Goal: Check status: Check status

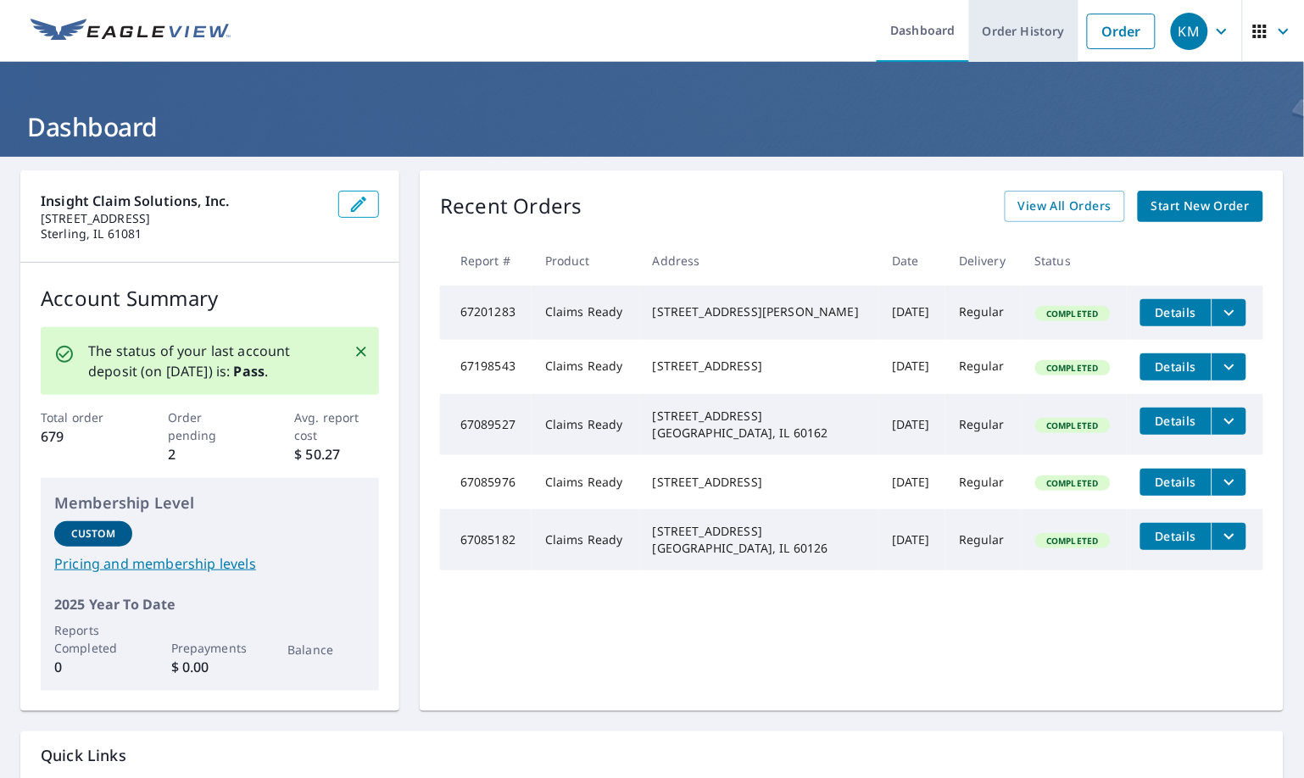
click at [1007, 31] on link "Order History" at bounding box center [1023, 31] width 109 height 62
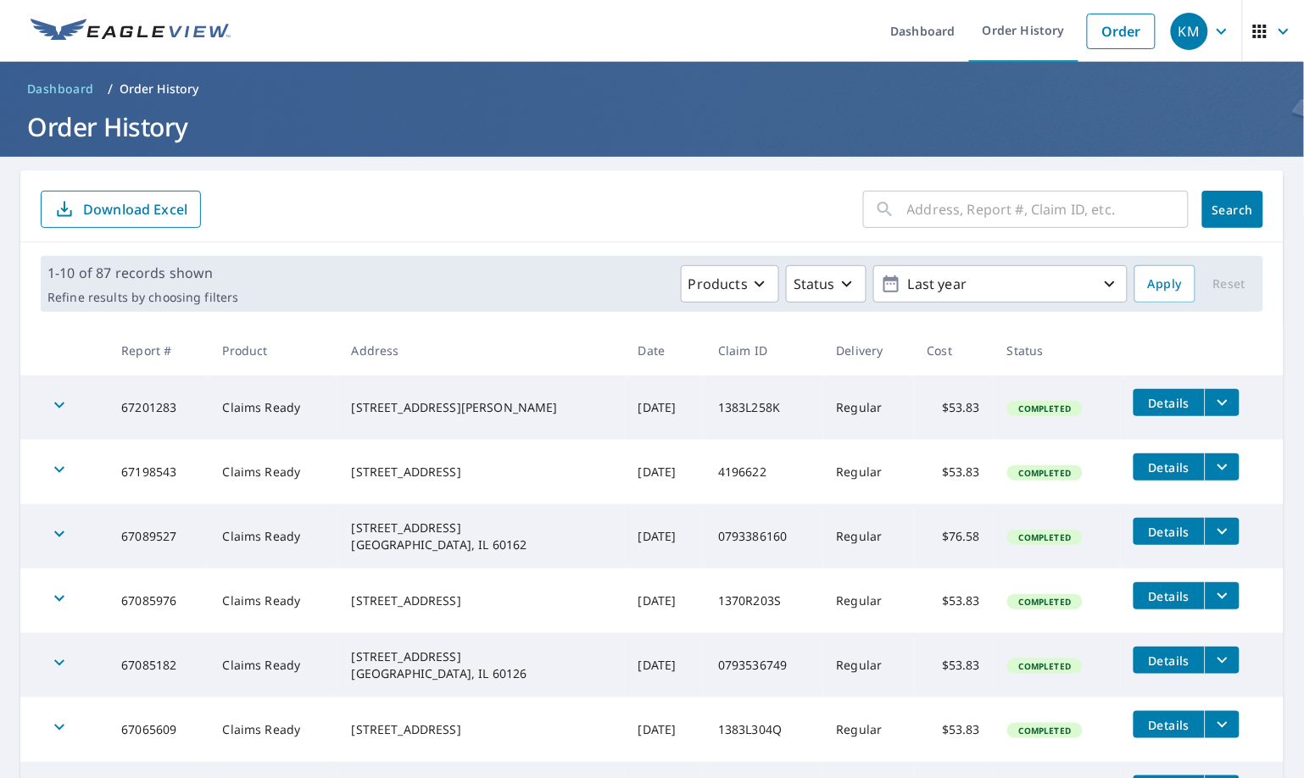
drag, startPoint x: 954, startPoint y: 206, endPoint x: 969, endPoint y: 195, distance: 18.8
click at [954, 206] on input "text" at bounding box center [1048, 209] width 282 height 47
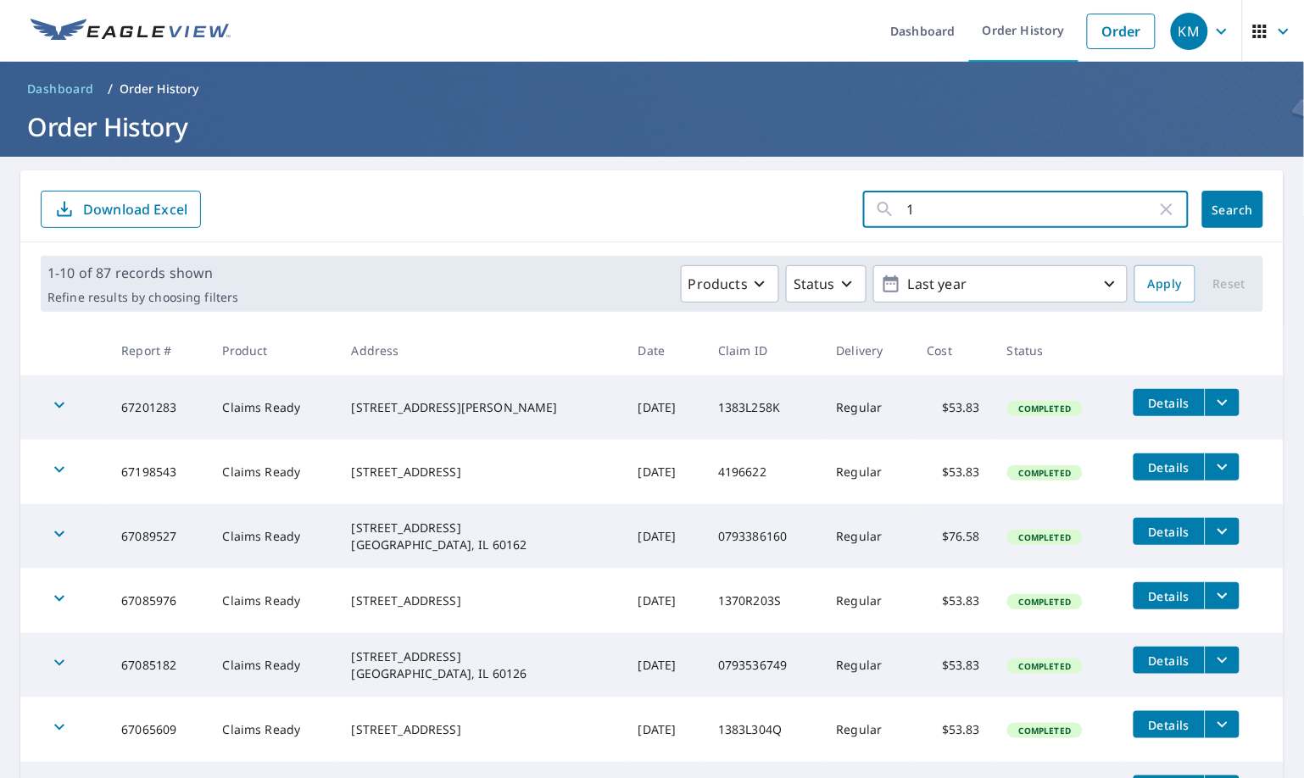
click at [971, 209] on input "1" at bounding box center [1031, 209] width 249 height 47
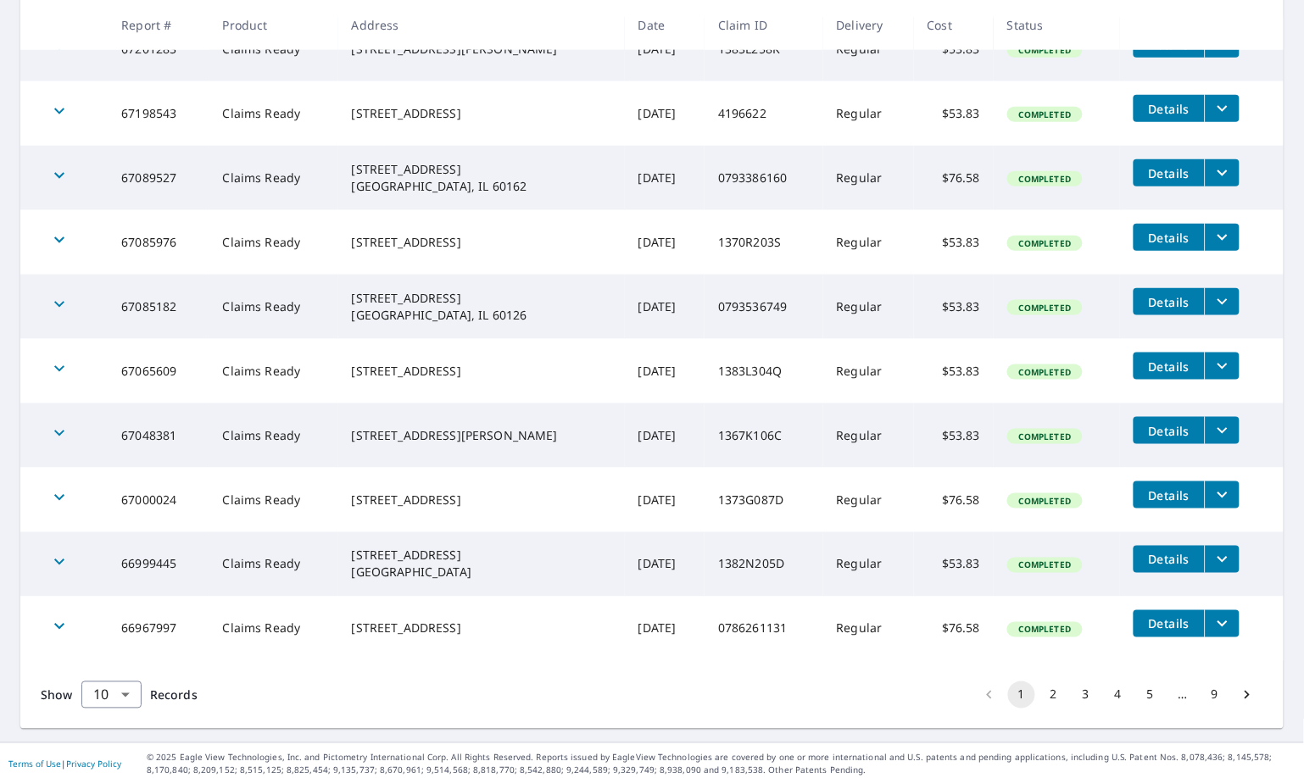
scroll to position [365, 0]
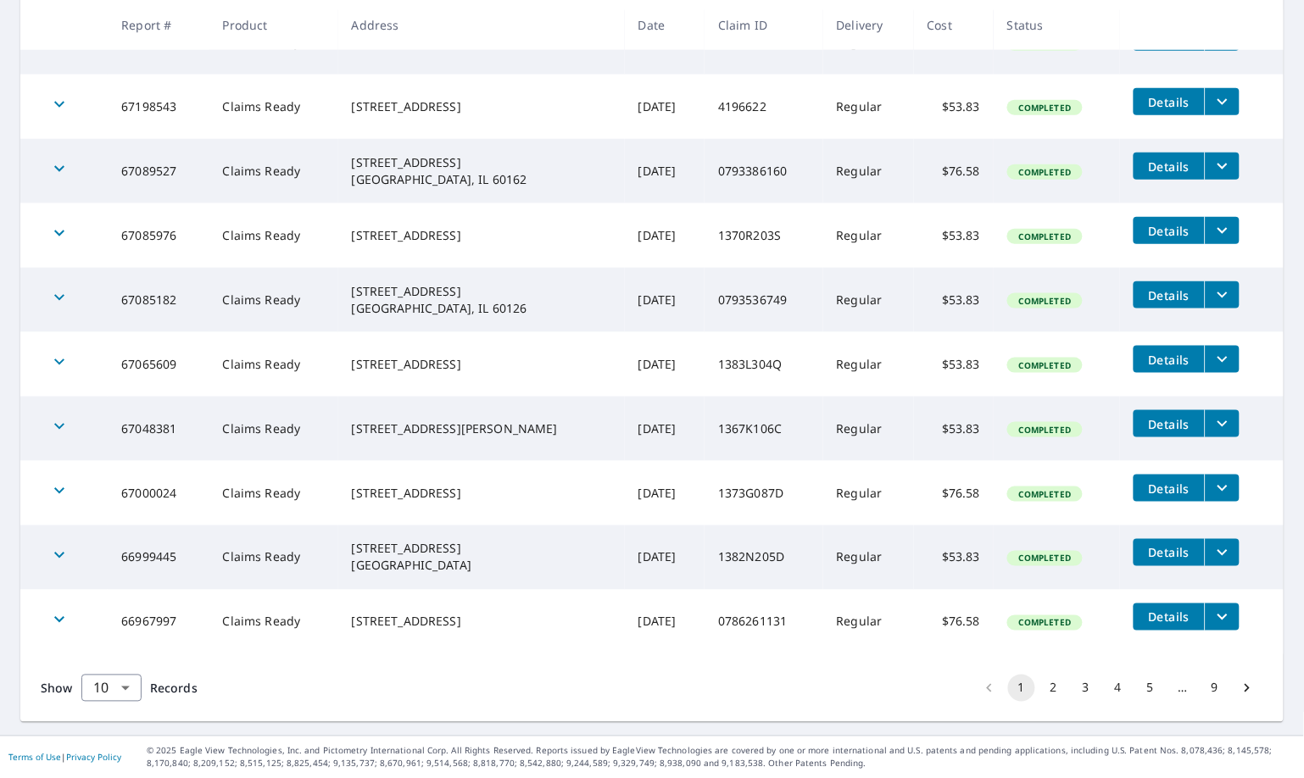
type input "19 ruffled feathers"
click at [1040, 687] on button "2" at bounding box center [1053, 688] width 27 height 27
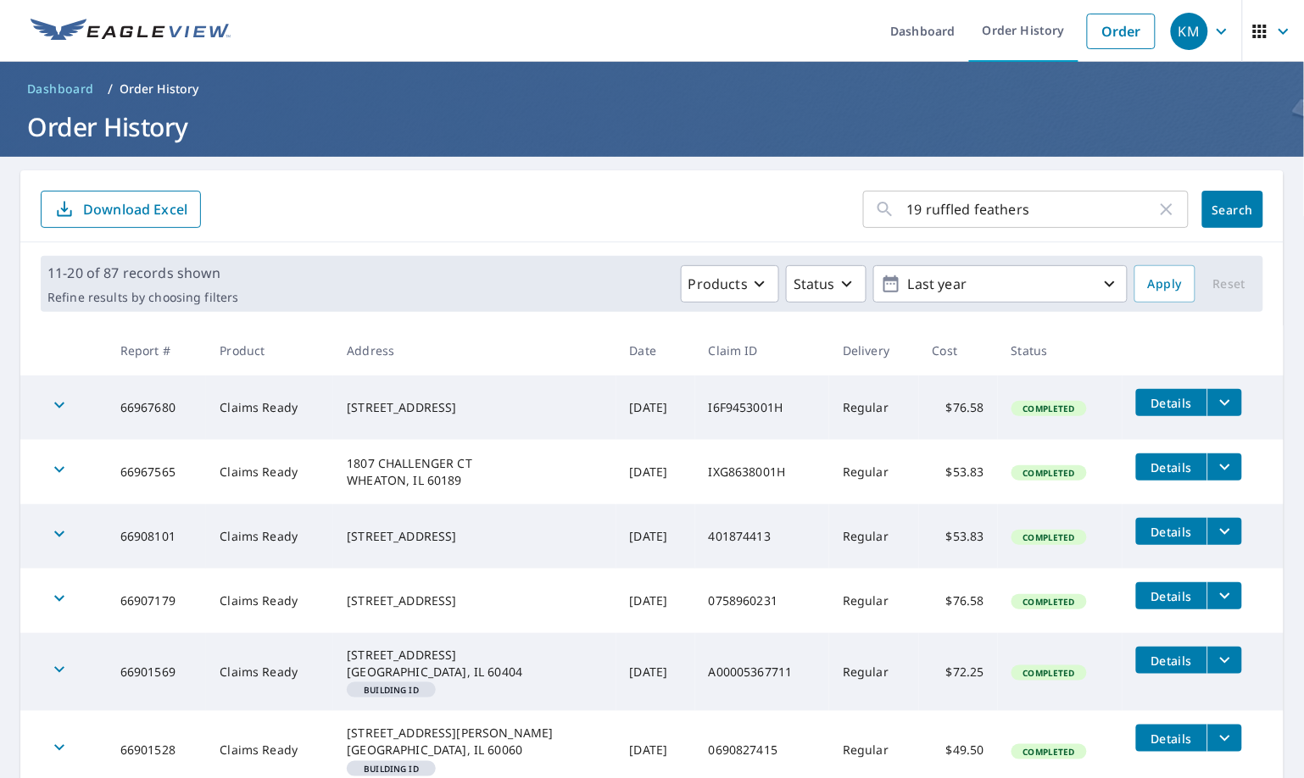
click at [1215, 599] on icon "filesDropdownBtn-66907179" at bounding box center [1225, 596] width 20 height 20
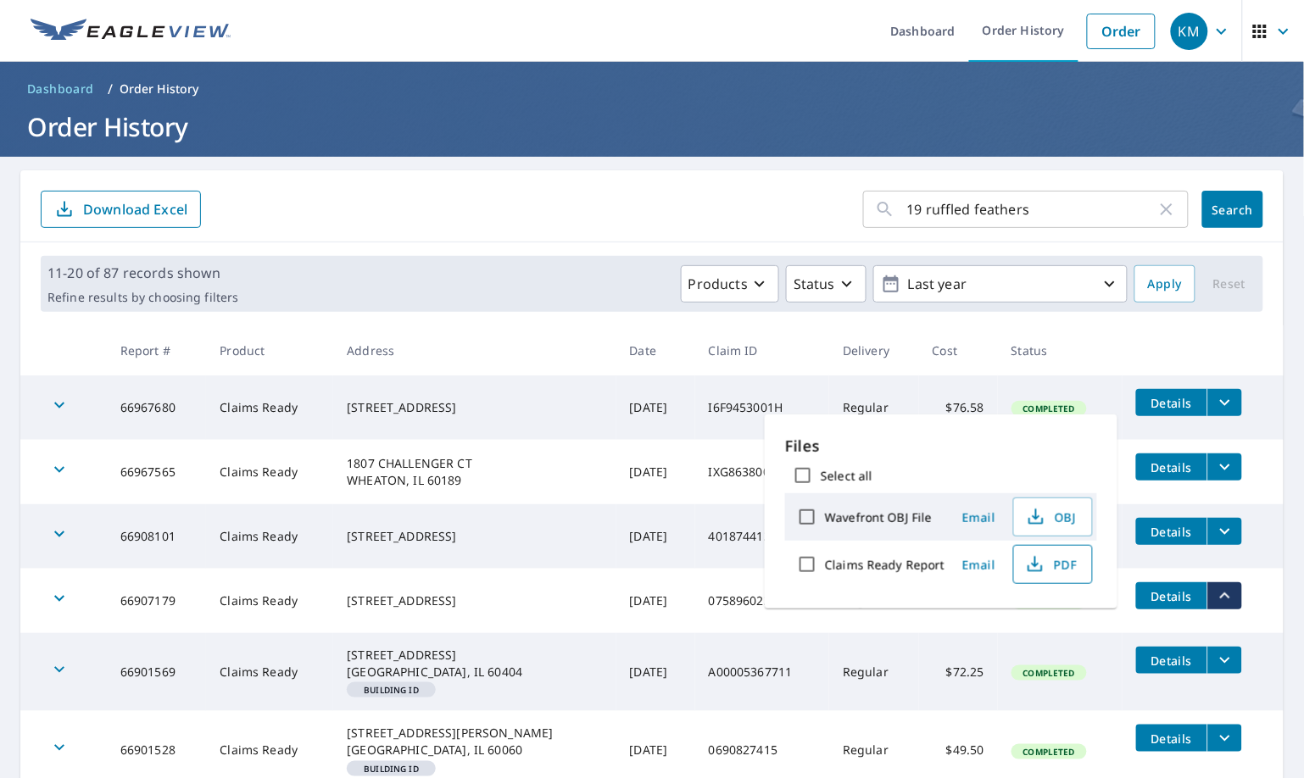
click at [1047, 564] on span "PDF" at bounding box center [1051, 565] width 54 height 20
drag, startPoint x: 528, startPoint y: 188, endPoint x: 519, endPoint y: 204, distance: 18.6
click at [523, 204] on div "19 ruffled feathers ​ Search Download Excel" at bounding box center [652, 206] width 1264 height 72
